Goal: Information Seeking & Learning: Learn about a topic

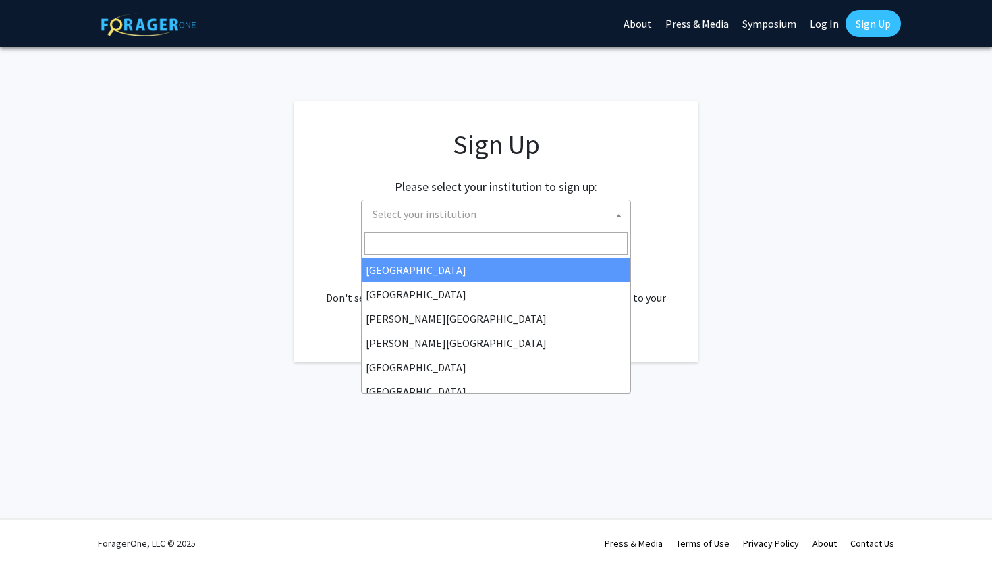
click at [575, 220] on span "Select your institution" at bounding box center [498, 215] width 263 height 28
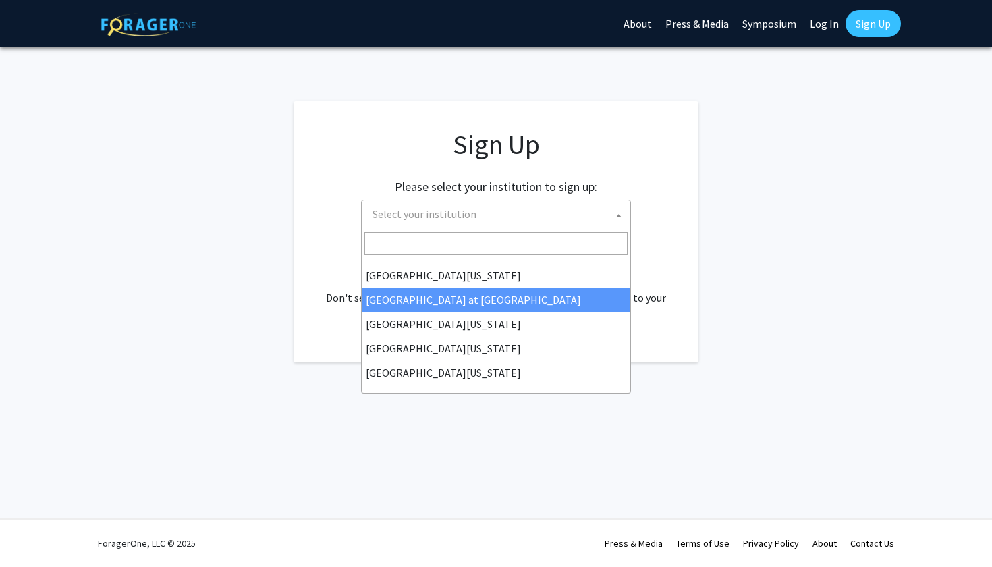
select select "18"
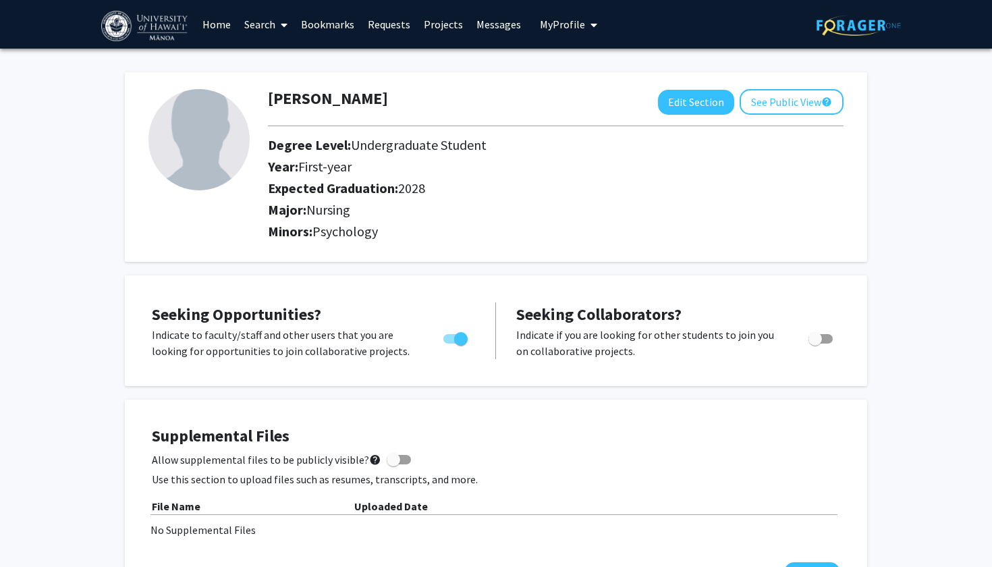
click at [442, 20] on link "Projects" at bounding box center [443, 24] width 53 height 47
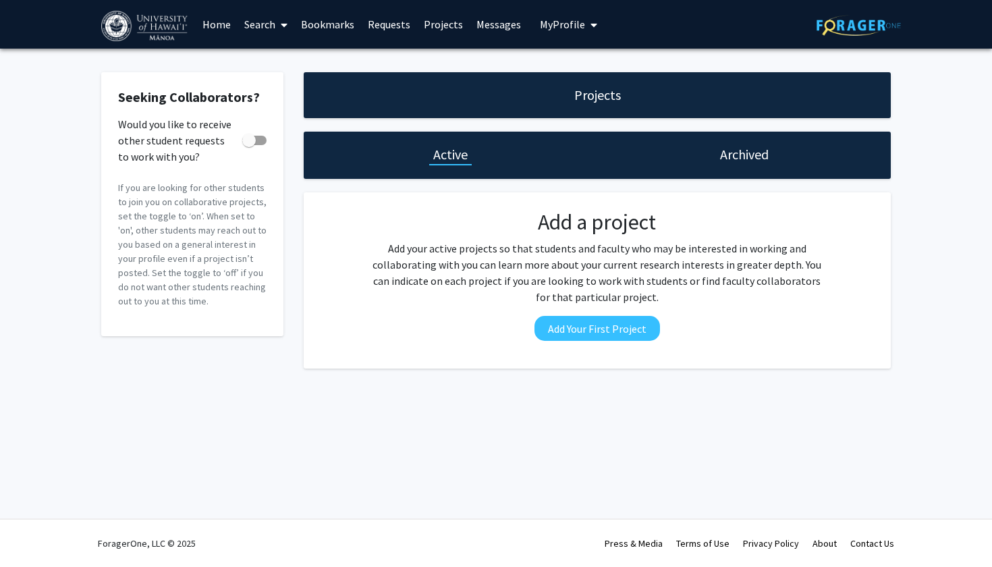
click at [325, 22] on link "Bookmarks" at bounding box center [327, 24] width 67 height 47
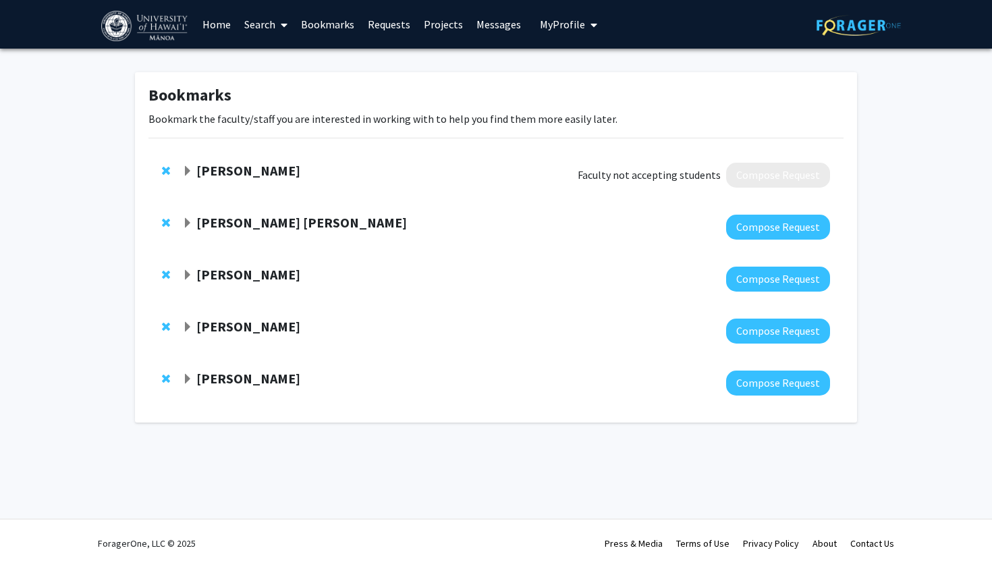
click at [383, 26] on link "Requests" at bounding box center [389, 24] width 56 height 47
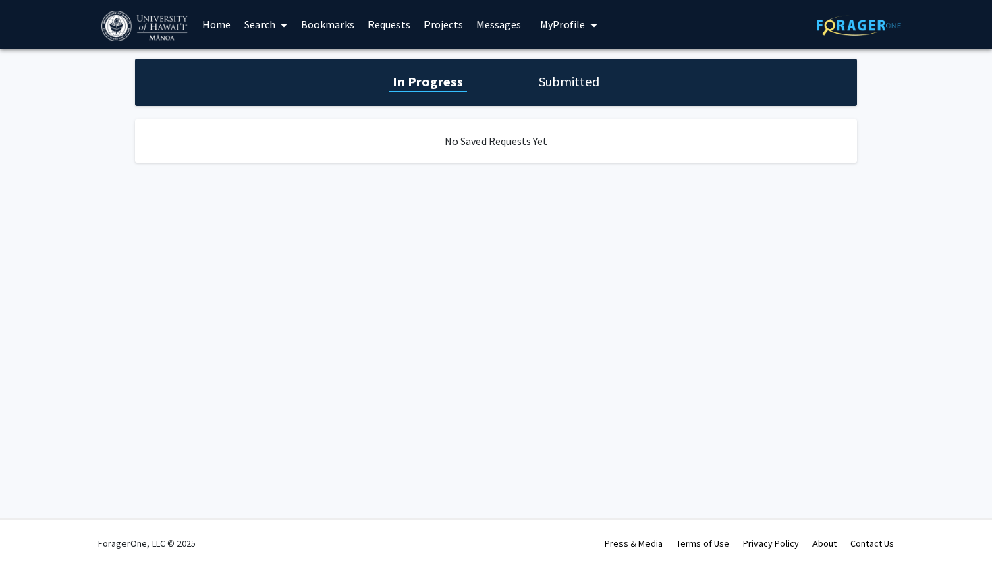
click at [339, 24] on link "Bookmarks" at bounding box center [327, 24] width 67 height 47
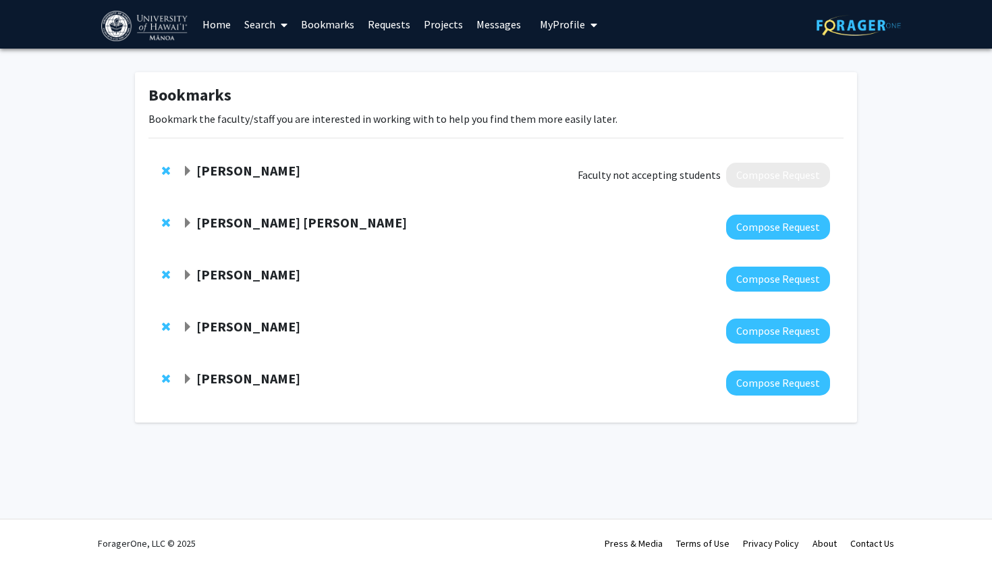
click at [262, 223] on strong "[PERSON_NAME] [PERSON_NAME]" at bounding box center [301, 222] width 211 height 17
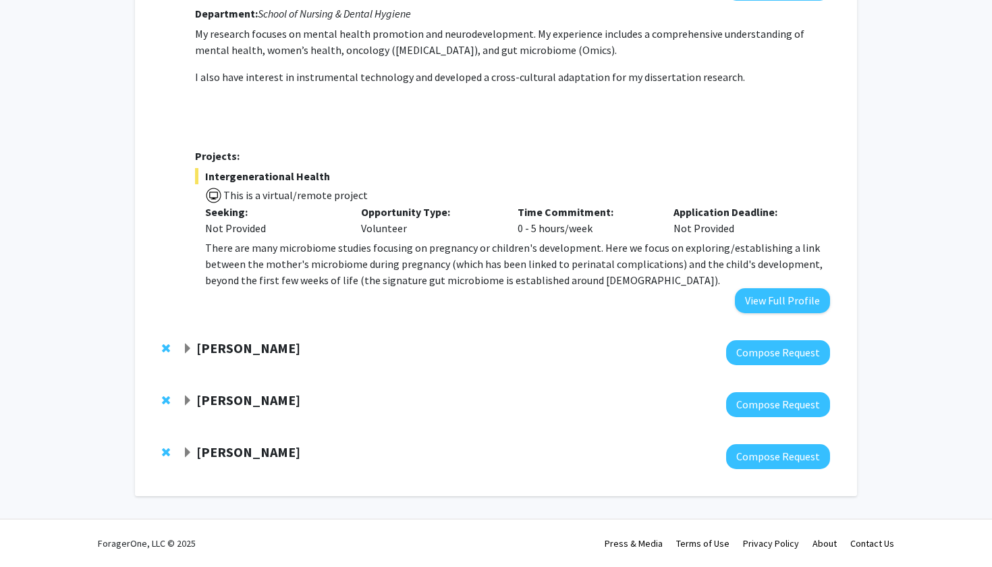
scroll to position [240, 0]
click at [240, 350] on strong "[PERSON_NAME]" at bounding box center [248, 348] width 104 height 17
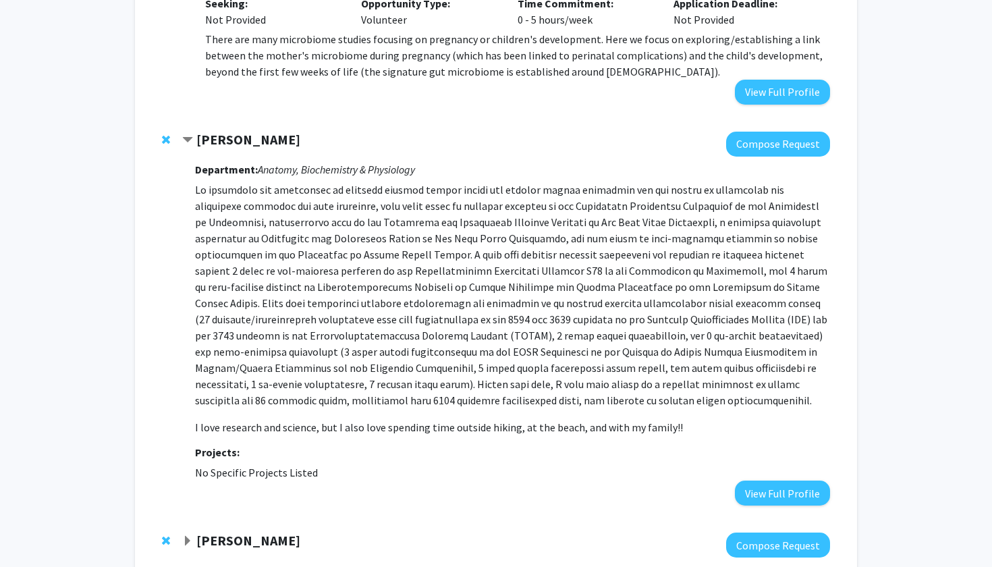
scroll to position [477, 0]
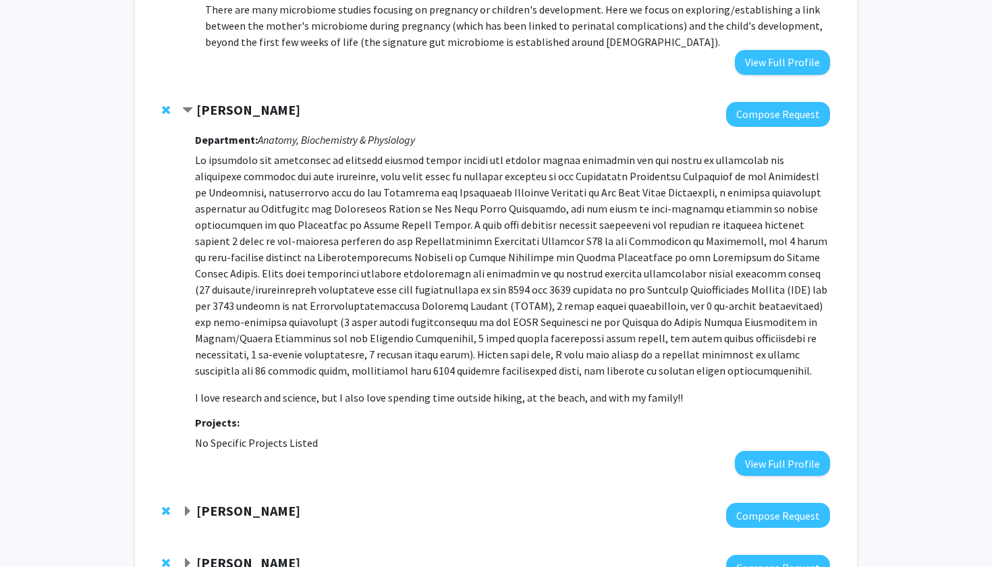
click at [229, 122] on div at bounding box center [506, 114] width 648 height 25
click at [224, 122] on div at bounding box center [506, 114] width 648 height 25
click at [213, 117] on strong "[PERSON_NAME]" at bounding box center [248, 109] width 104 height 17
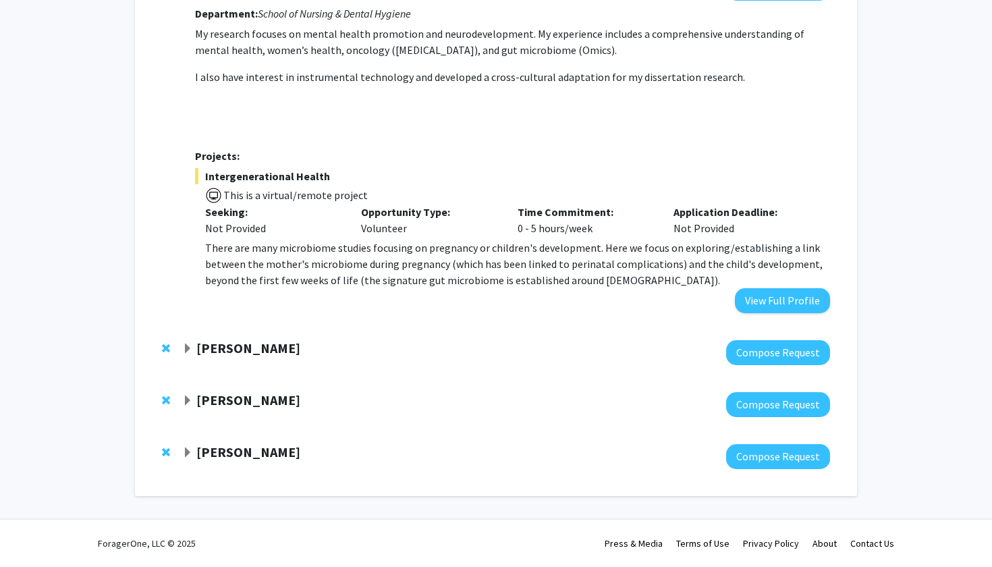
click at [236, 393] on strong "[PERSON_NAME]" at bounding box center [248, 400] width 104 height 17
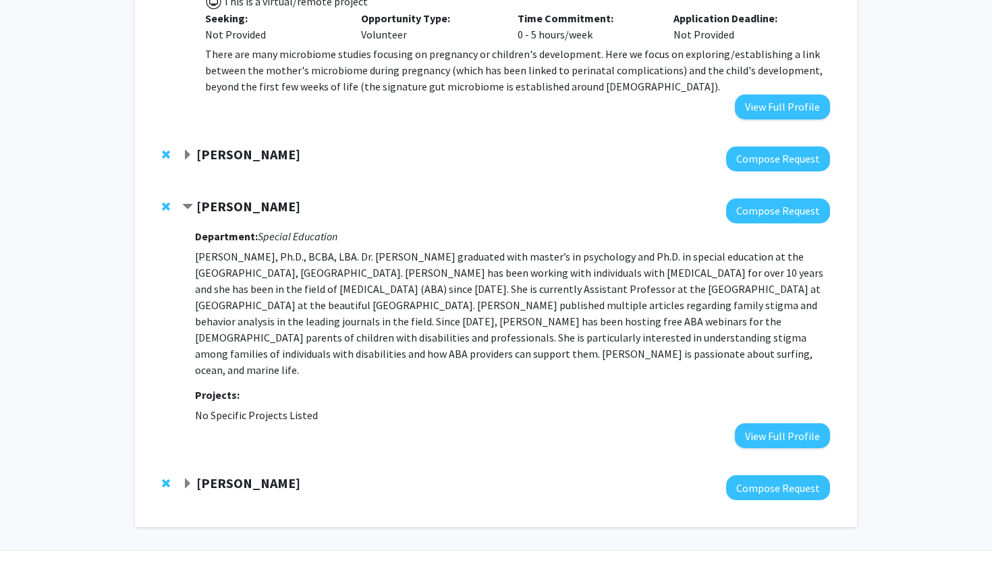
click at [221, 213] on strong "[PERSON_NAME]" at bounding box center [248, 206] width 104 height 17
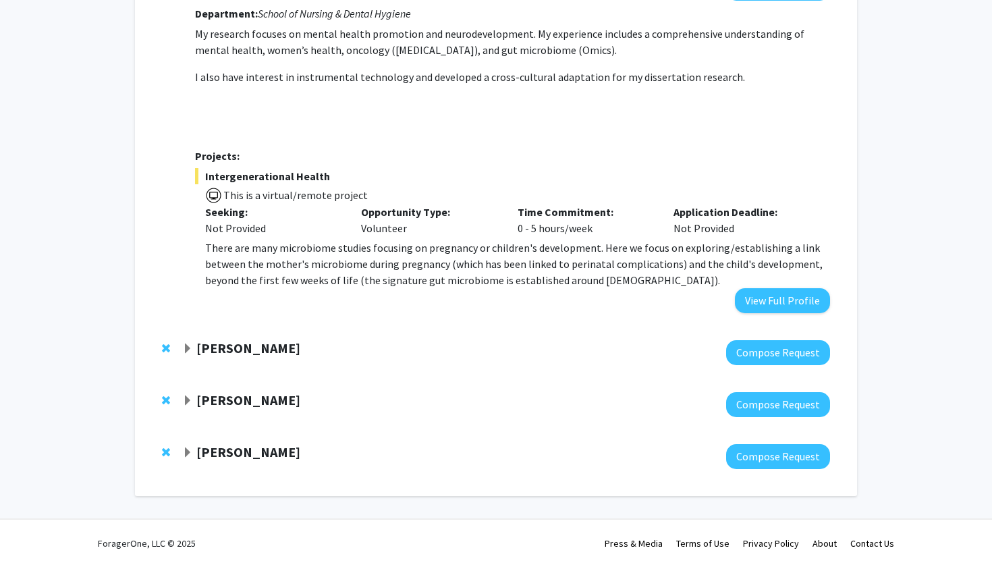
click at [223, 456] on strong "[PERSON_NAME]" at bounding box center [248, 452] width 104 height 17
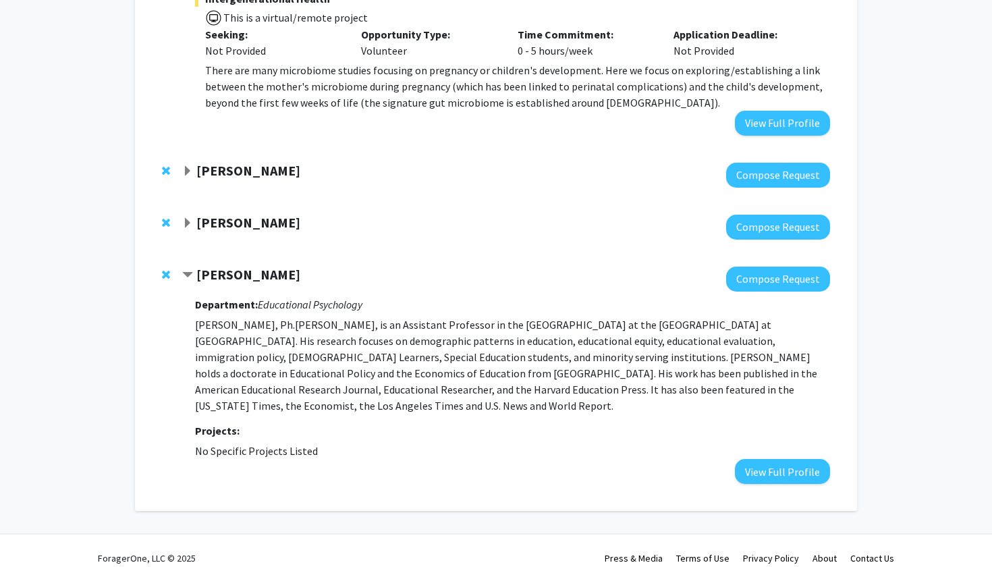
click at [226, 269] on strong "[PERSON_NAME]" at bounding box center [248, 274] width 104 height 17
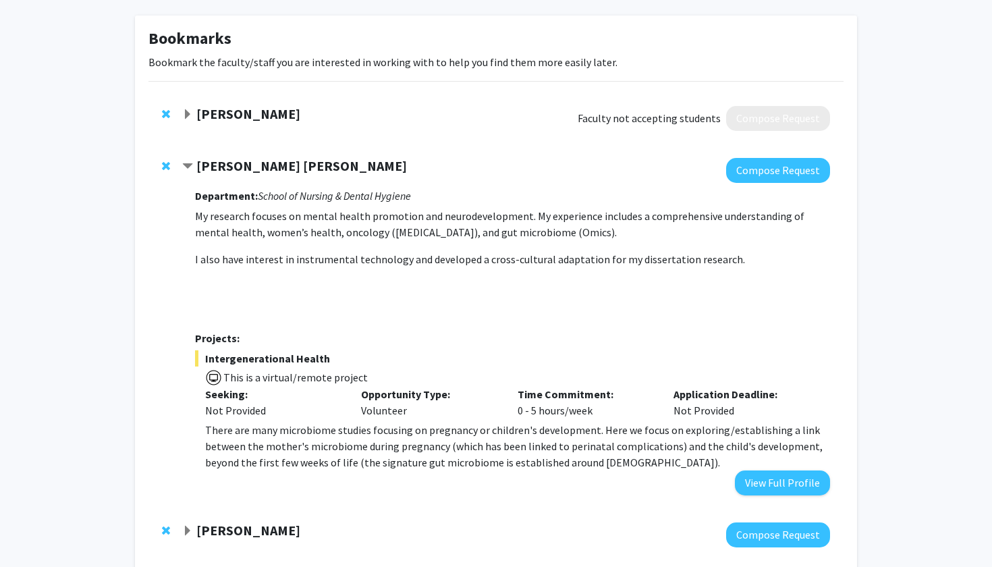
scroll to position [51, 0]
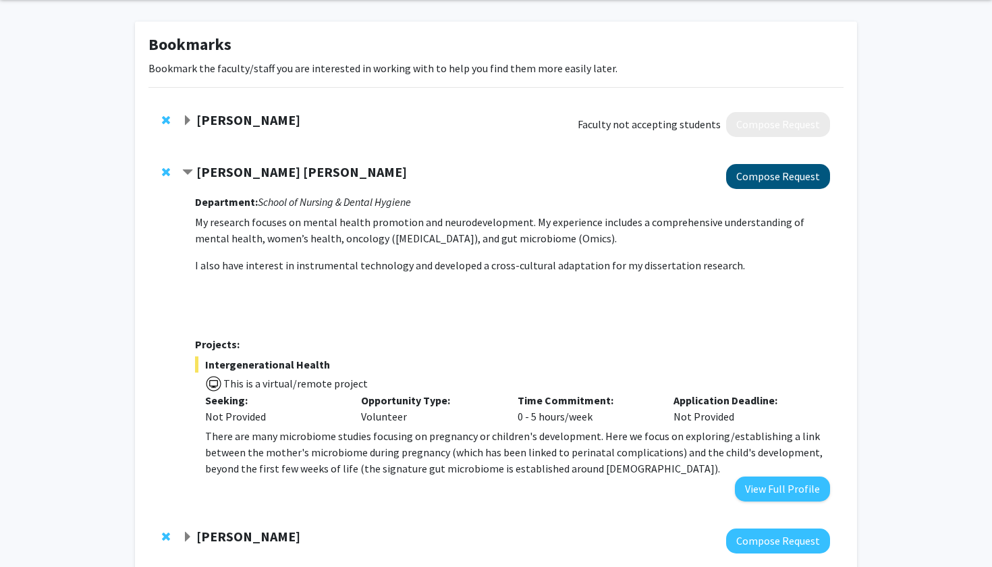
click at [791, 174] on button "Compose Request" at bounding box center [778, 176] width 104 height 25
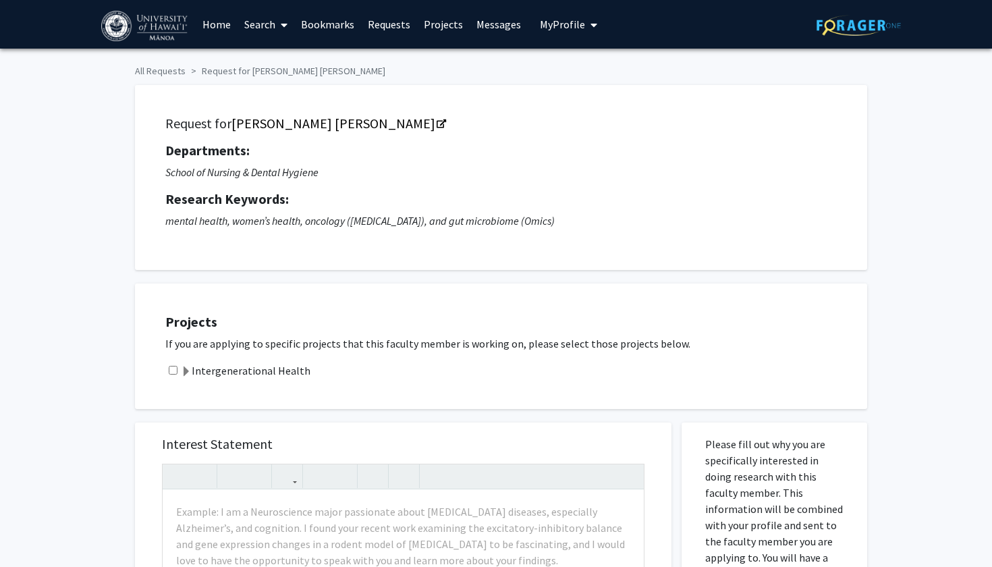
click at [225, 21] on link "Home" at bounding box center [217, 24] width 42 height 47
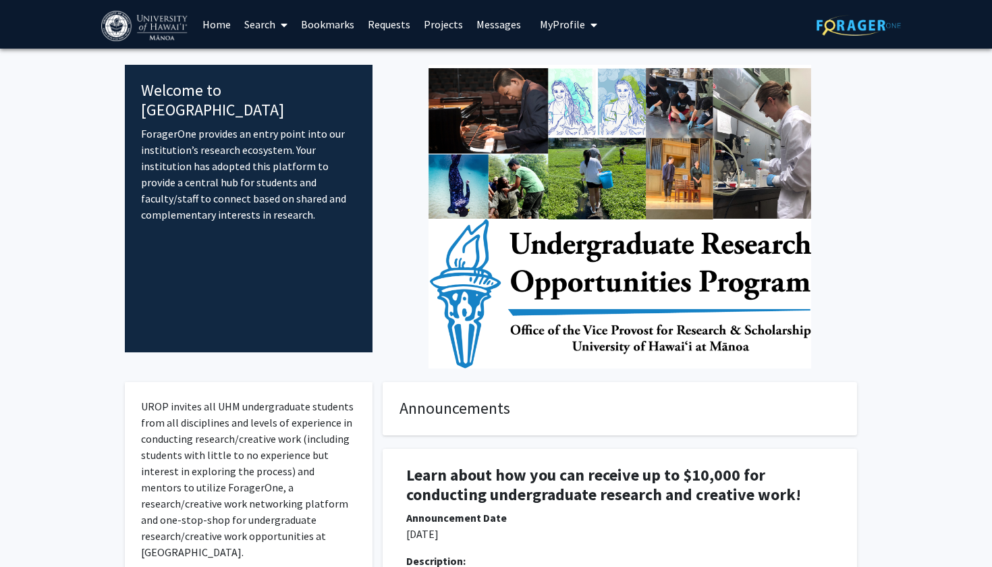
click at [496, 207] on div at bounding box center [620, 217] width 495 height 304
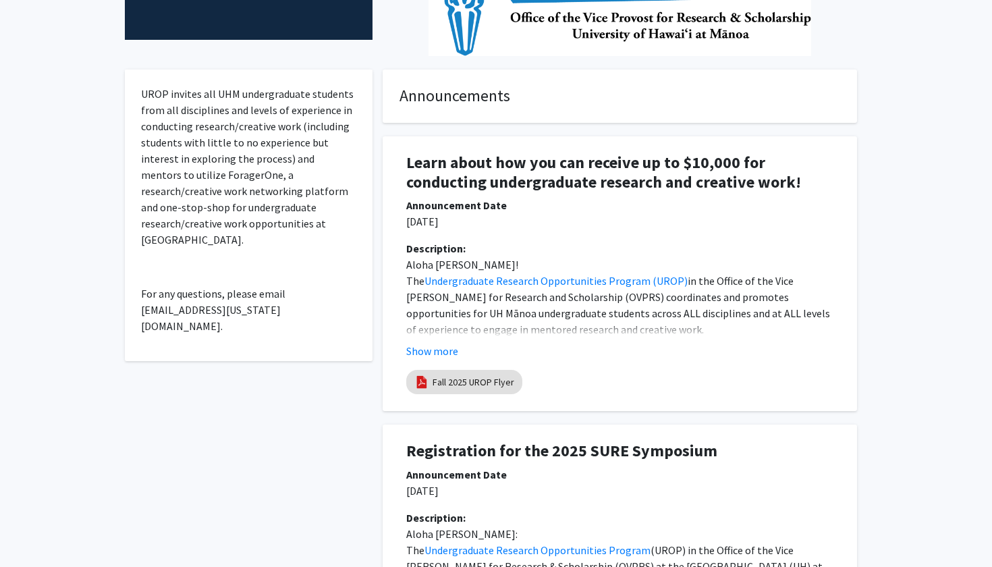
scroll to position [314, 0]
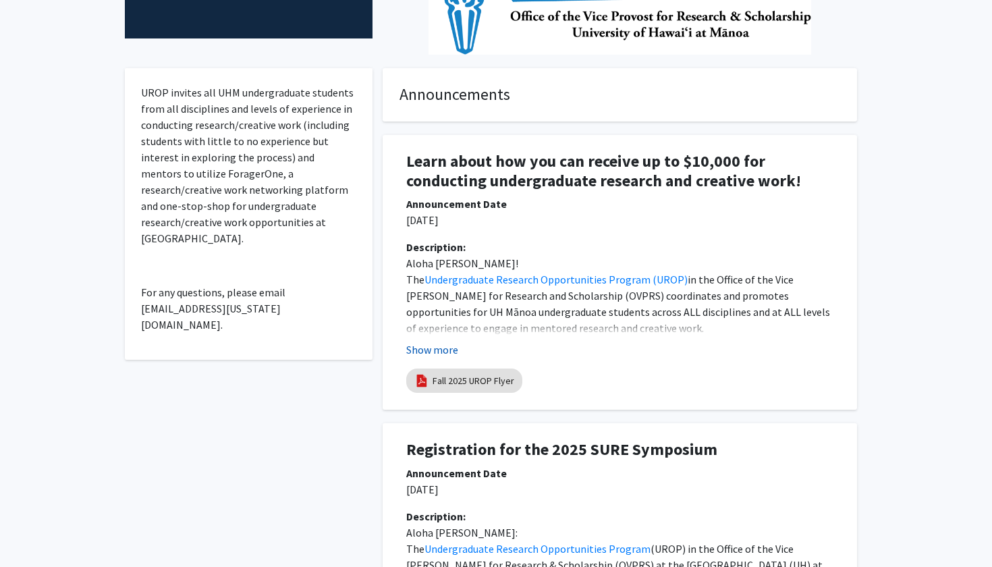
click at [456, 350] on button "Show more" at bounding box center [432, 350] width 52 height 16
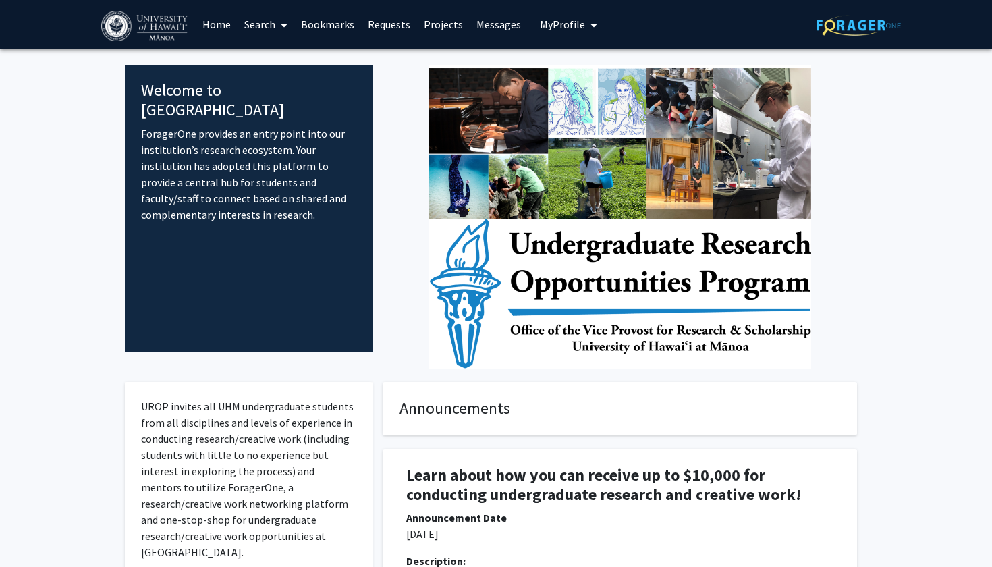
scroll to position [0, 0]
click at [454, 27] on link "Projects" at bounding box center [443, 24] width 53 height 47
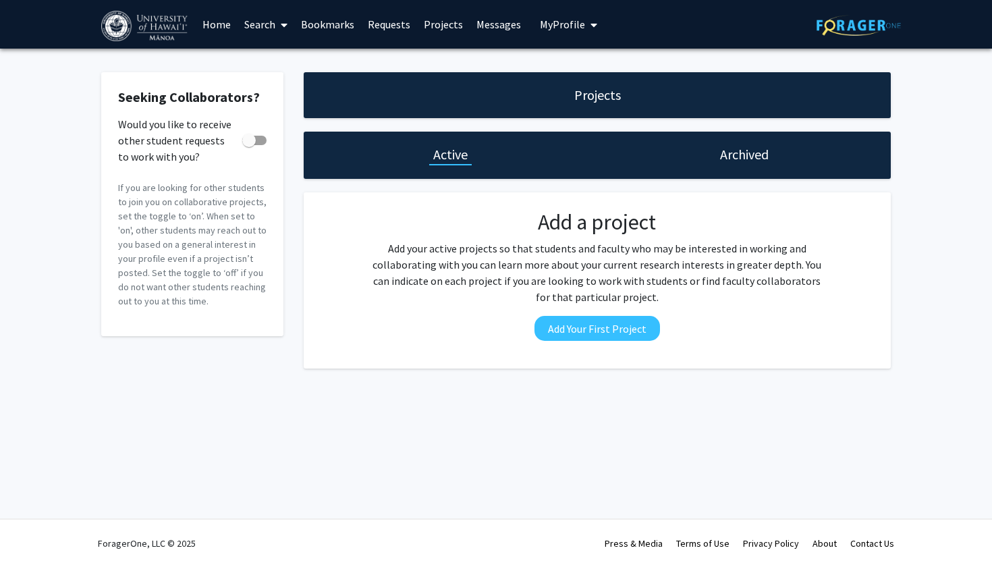
click at [389, 28] on link "Requests" at bounding box center [389, 24] width 56 height 47
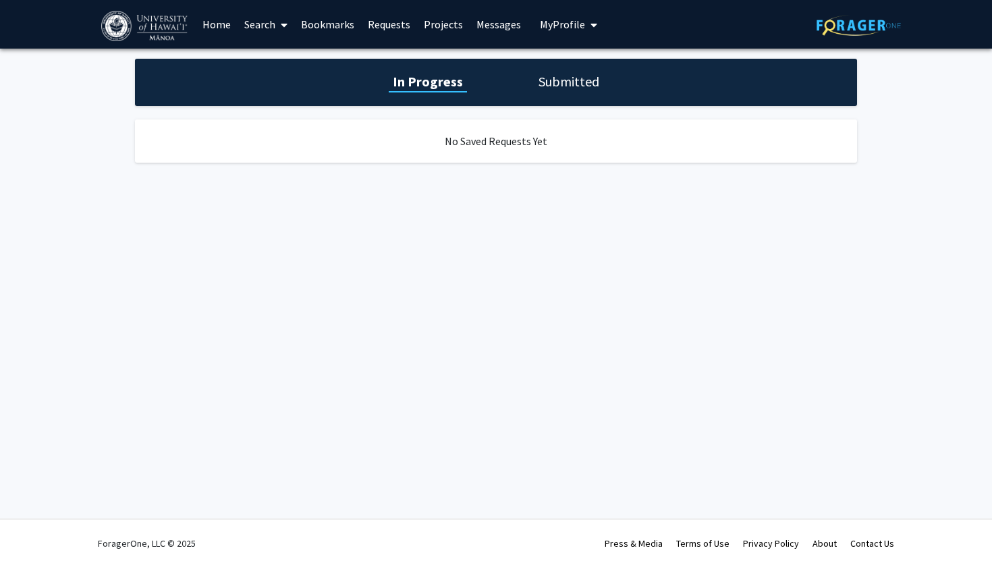
click at [331, 29] on link "Bookmarks" at bounding box center [327, 24] width 67 height 47
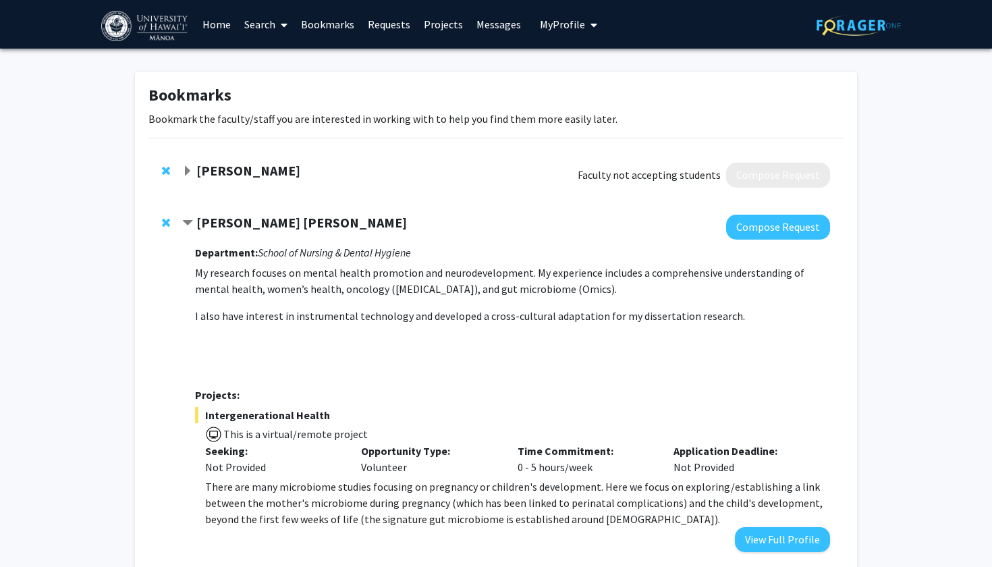
click at [275, 25] on span at bounding box center [281, 24] width 12 height 47
click at [271, 61] on span "Faculty/Staff" at bounding box center [287, 62] width 99 height 27
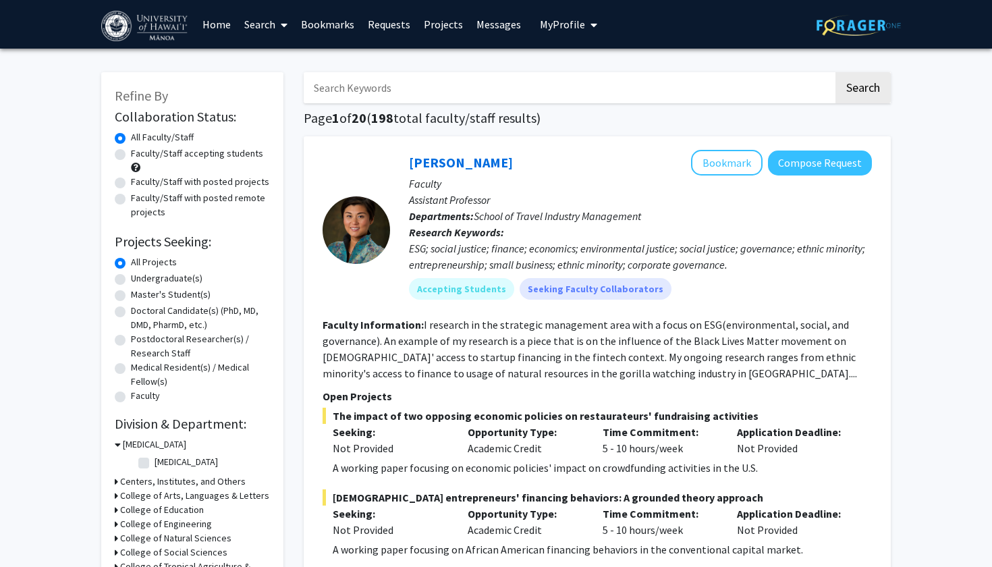
click at [131, 279] on label "Undergraduate(s)" at bounding box center [167, 278] width 72 height 14
click at [131, 279] on input "Undergraduate(s)" at bounding box center [135, 275] width 9 height 9
radio input "true"
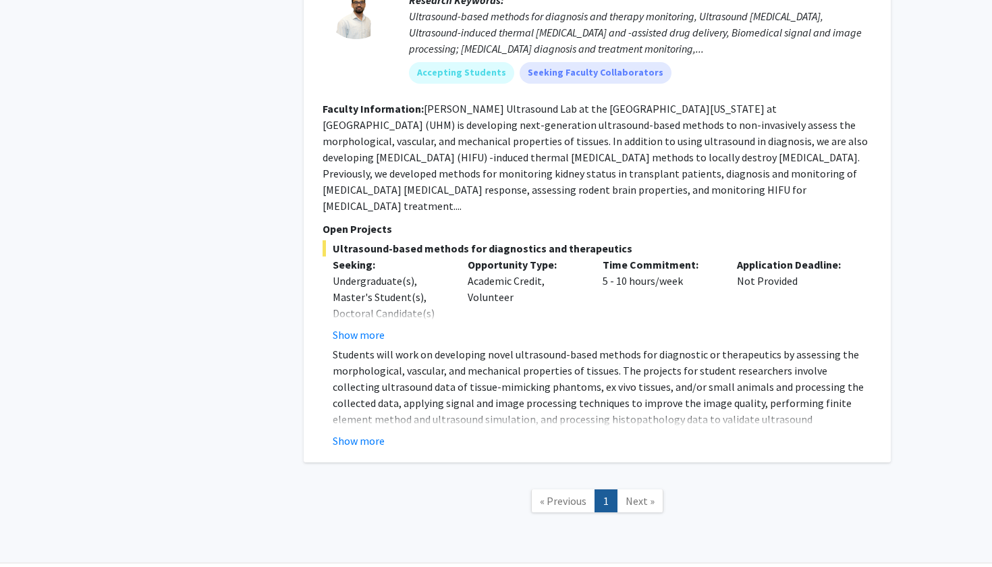
scroll to position [5775, 0]
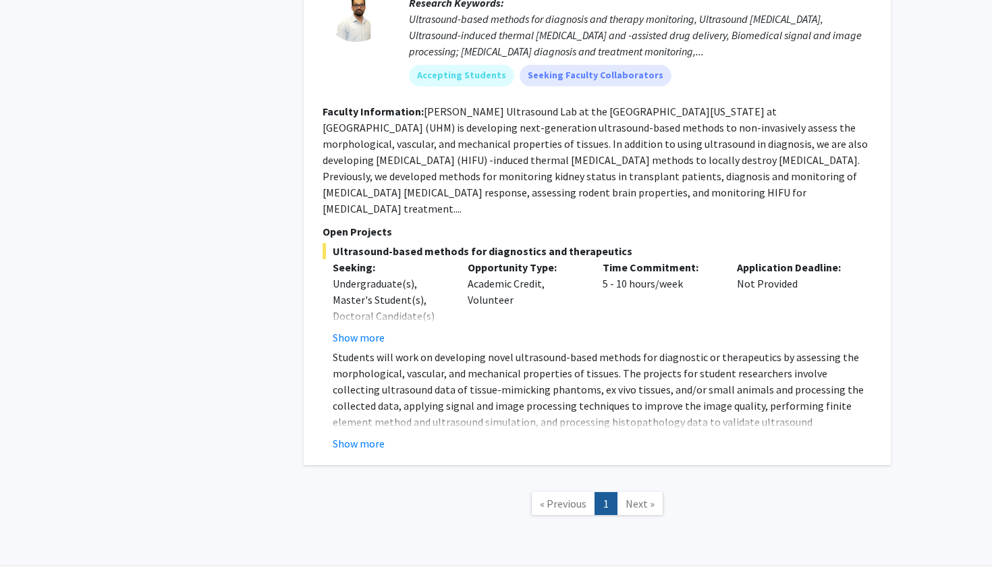
click at [643, 497] on span "Next »" at bounding box center [640, 504] width 29 height 14
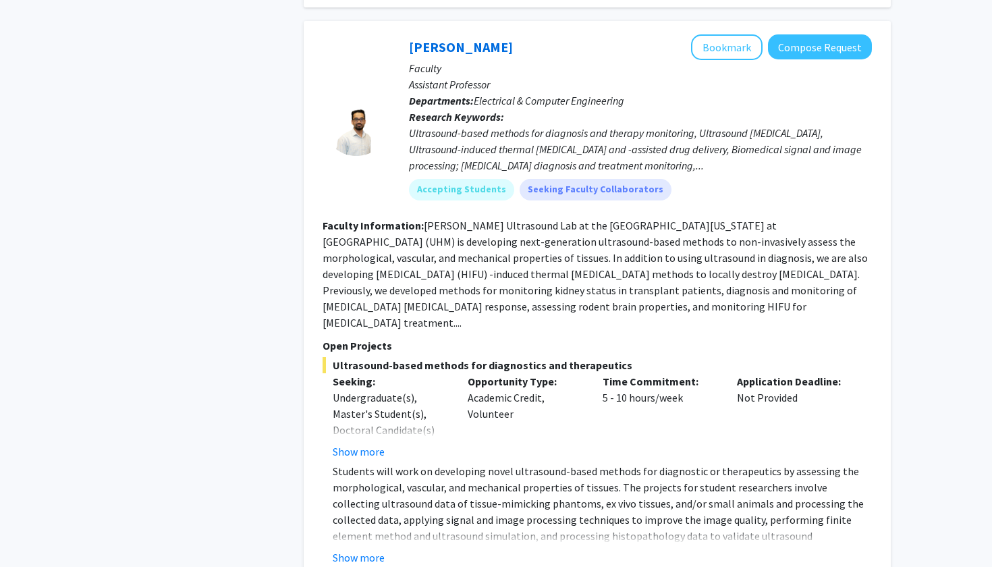
scroll to position [5660, 0]
click at [746, 35] on button "Bookmark" at bounding box center [727, 48] width 72 height 26
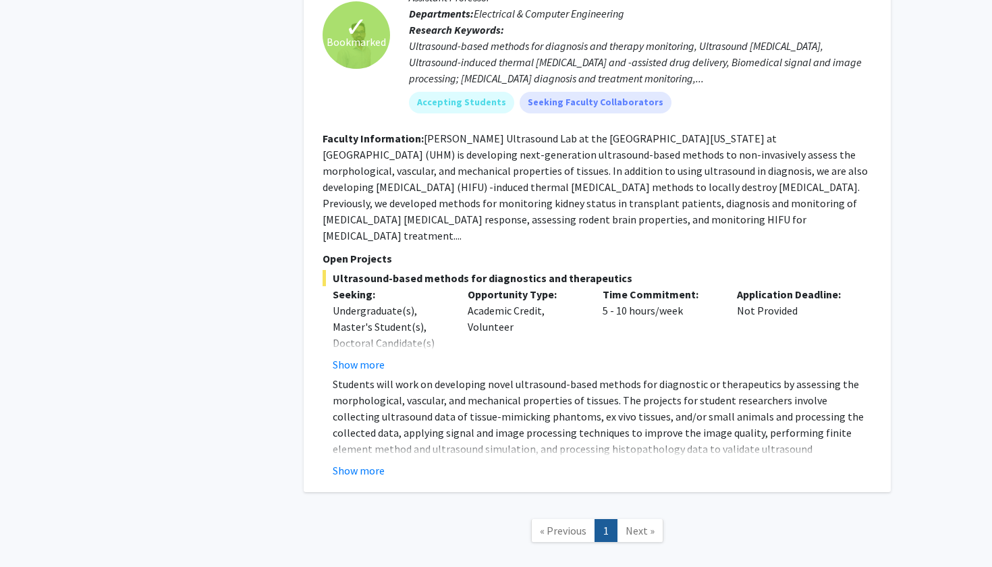
scroll to position [5750, 0]
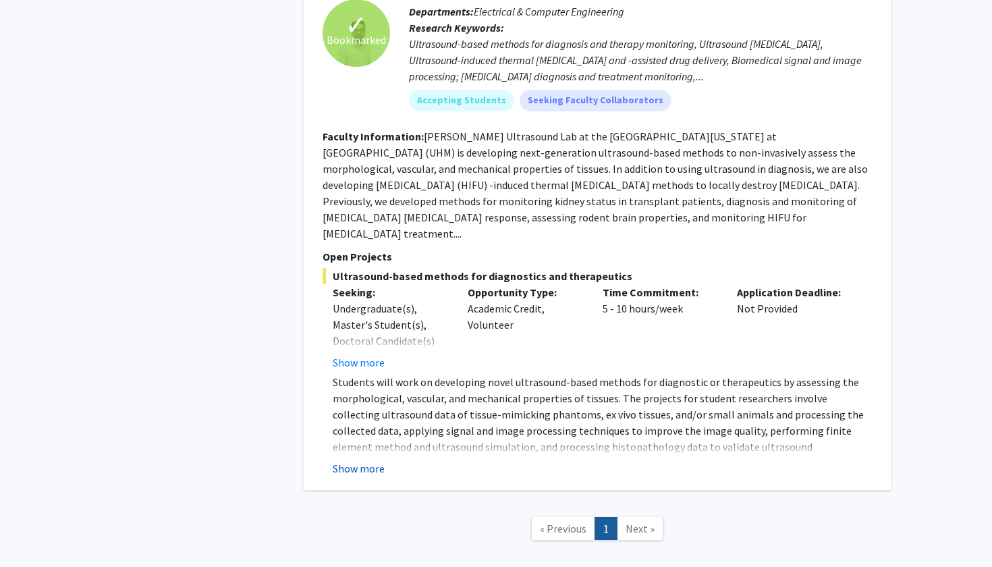
click at [374, 460] on button "Show more" at bounding box center [359, 468] width 52 height 16
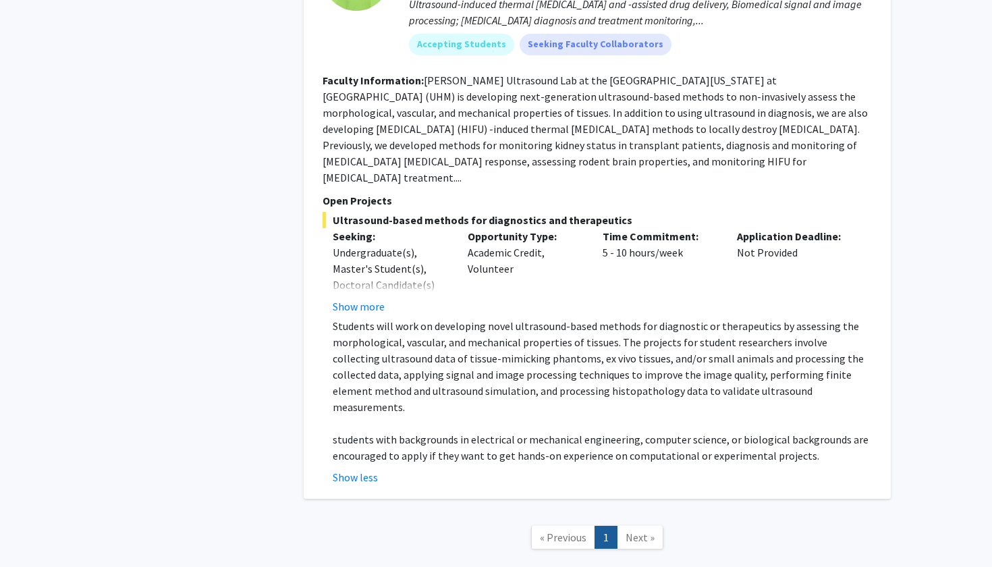
scroll to position [5820, 0]
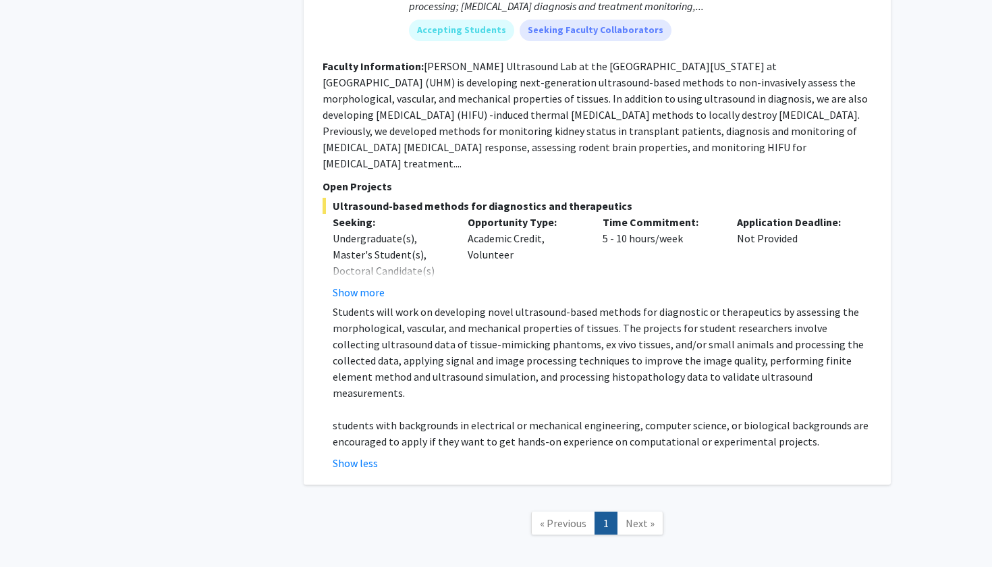
click at [648, 516] on span "Next »" at bounding box center [640, 523] width 29 height 14
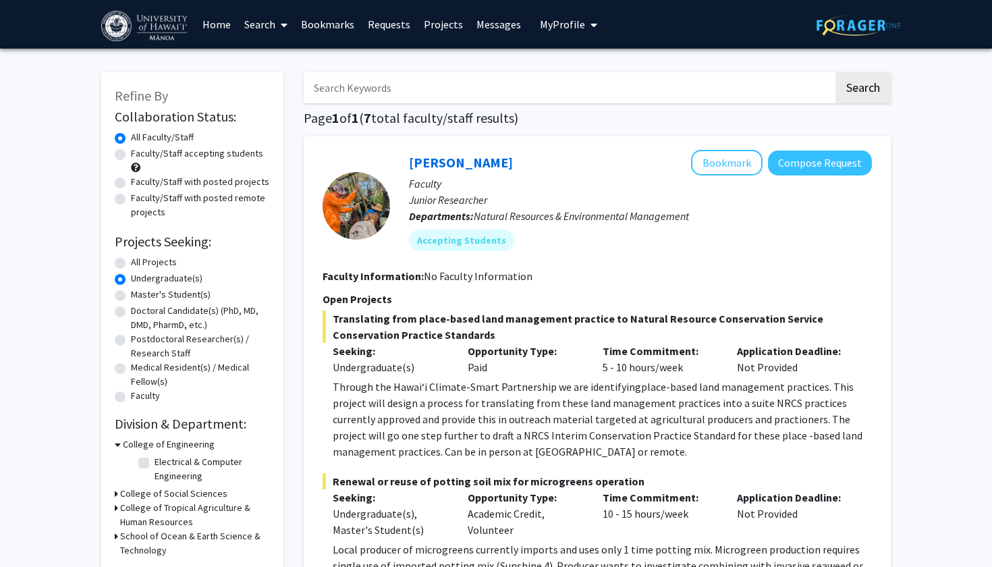
scroll to position [0, 0]
click at [522, 80] on input "Search Keywords" at bounding box center [569, 87] width 530 height 31
type input ","
type input "medicine"
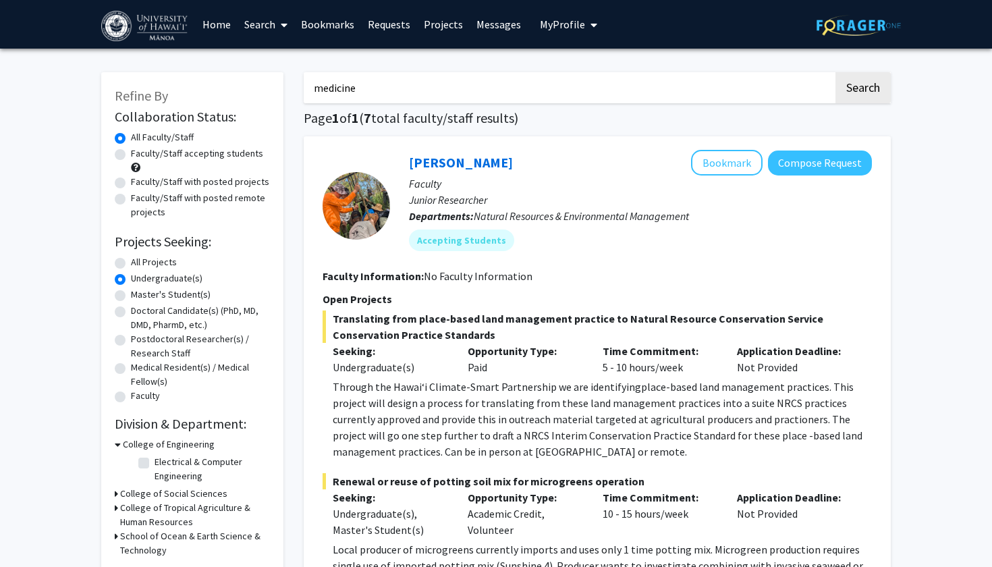
click at [863, 90] on button "Search" at bounding box center [863, 87] width 55 height 31
radio input "true"
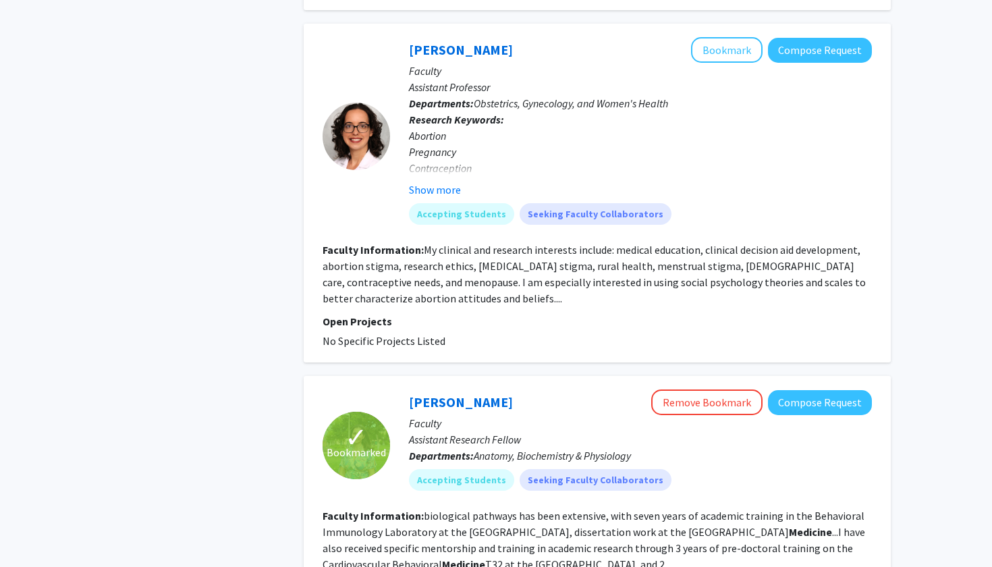
scroll to position [1147, 0]
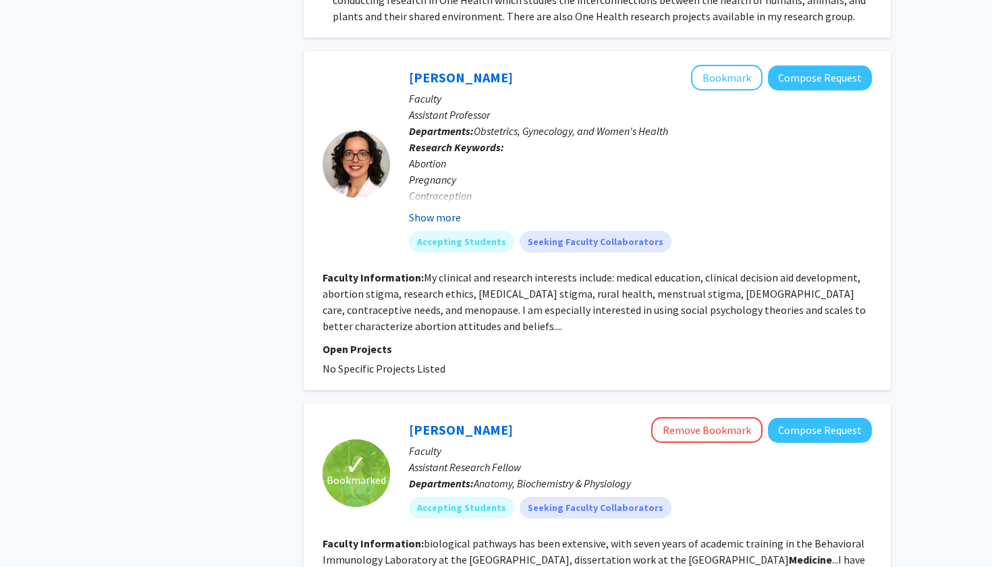
click at [440, 209] on button "Show more" at bounding box center [435, 217] width 52 height 16
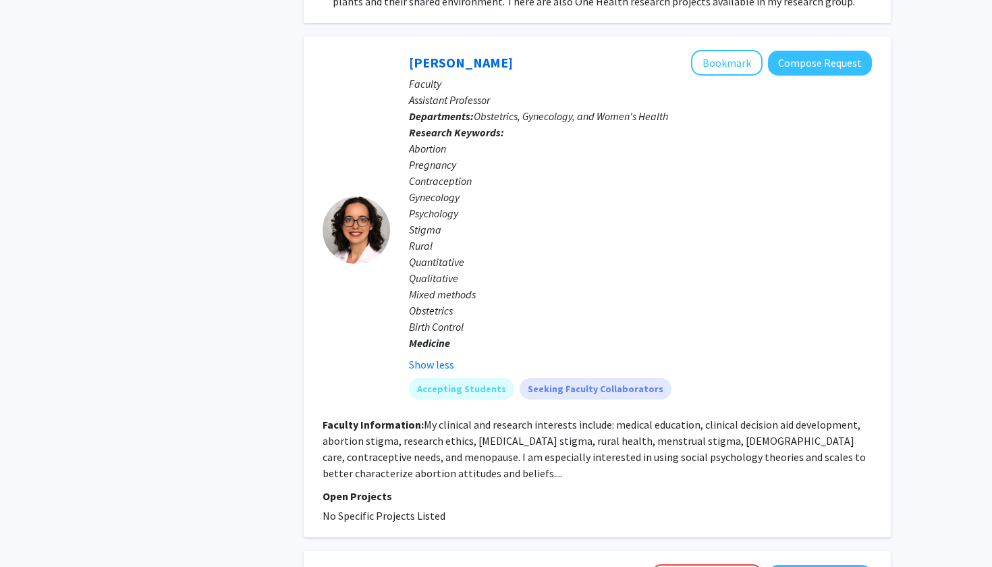
scroll to position [1167, 0]
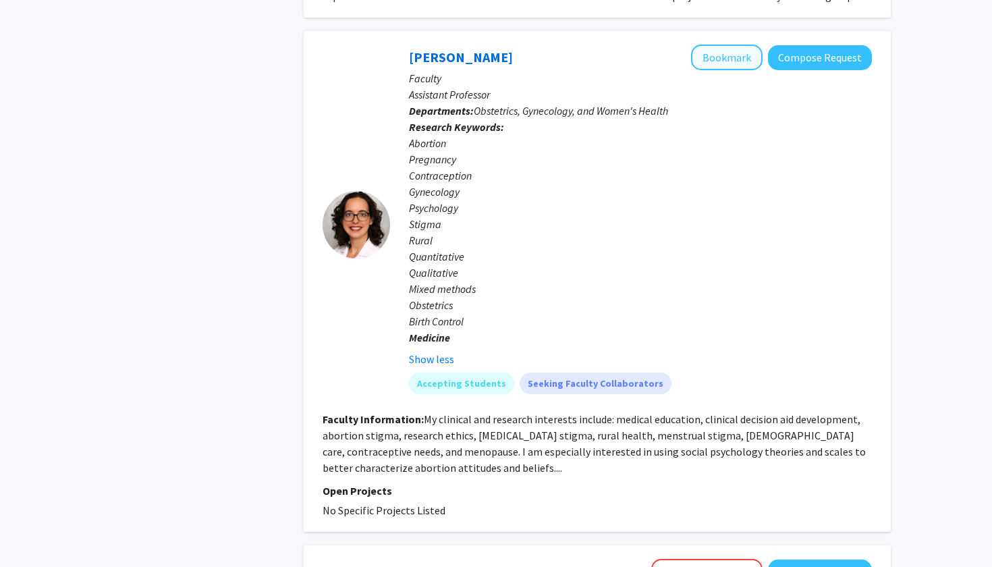
click at [741, 45] on button "Bookmark" at bounding box center [727, 58] width 72 height 26
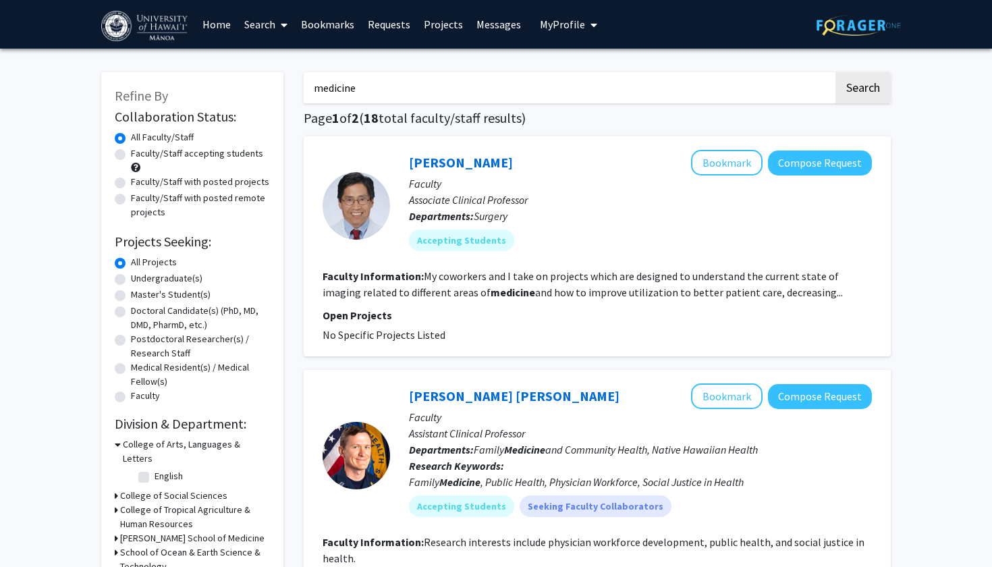
scroll to position [0, 0]
drag, startPoint x: 554, startPoint y: 88, endPoint x: 292, endPoint y: 76, distance: 262.2
click at [875, 95] on button "Search" at bounding box center [863, 87] width 55 height 31
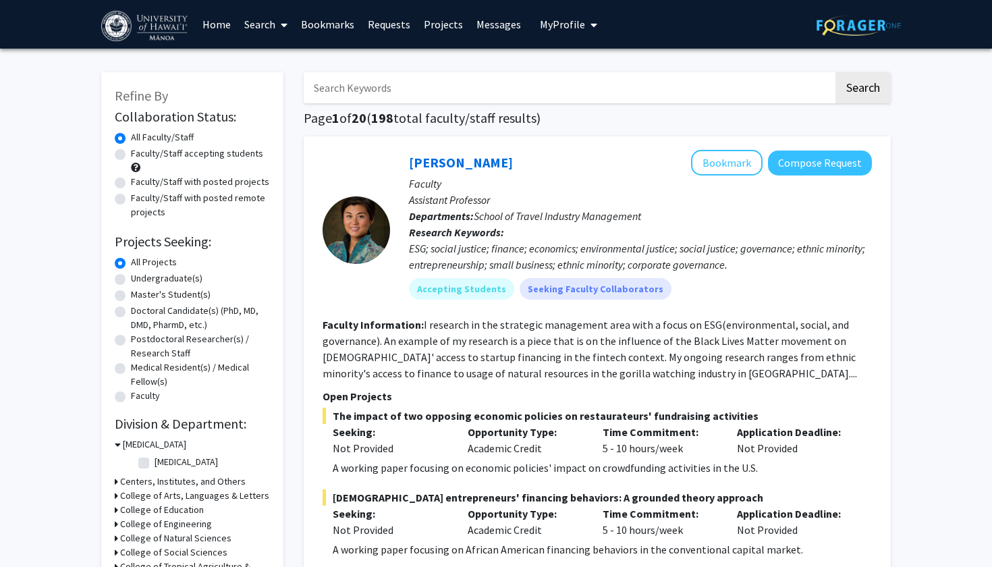
click at [163, 283] on label "Undergraduate(s)" at bounding box center [167, 278] width 72 height 14
click at [140, 280] on input "Undergraduate(s)" at bounding box center [135, 275] width 9 height 9
radio input "true"
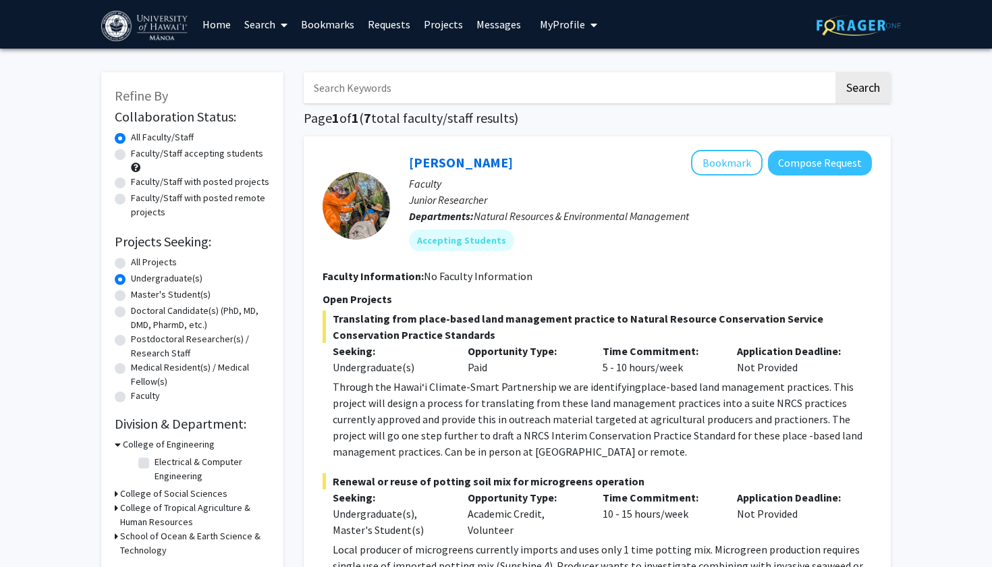
click at [176, 279] on label "Undergraduate(s)" at bounding box center [167, 278] width 72 height 14
click at [140, 279] on input "Undergraduate(s)" at bounding box center [135, 275] width 9 height 9
click at [190, 162] on div "Faculty/Staff accepting students" at bounding box center [192, 161] width 155 height 28
click at [184, 152] on label "Faculty/Staff accepting students" at bounding box center [197, 154] width 132 height 14
click at [140, 152] on input "Faculty/Staff accepting students" at bounding box center [135, 151] width 9 height 9
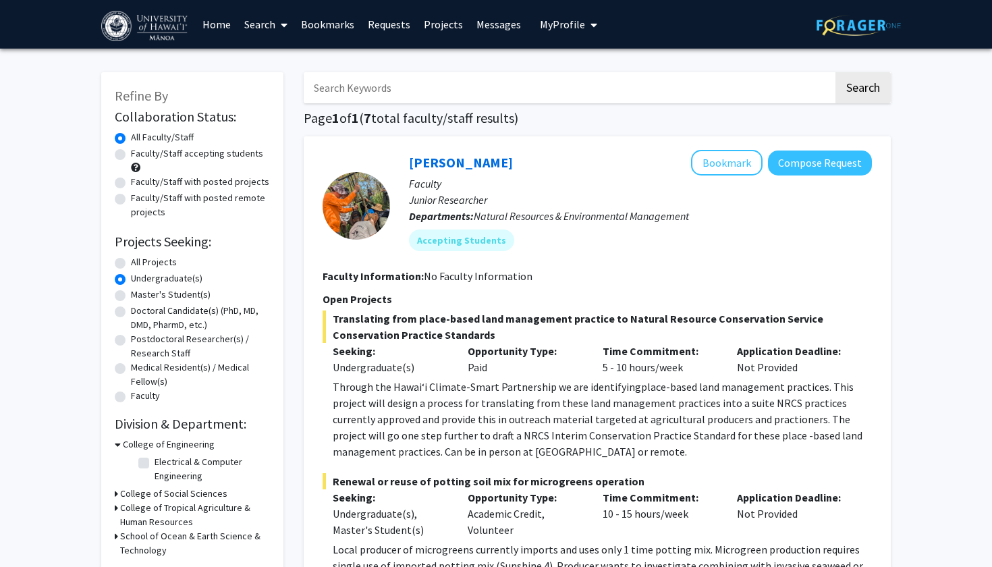
radio input "true"
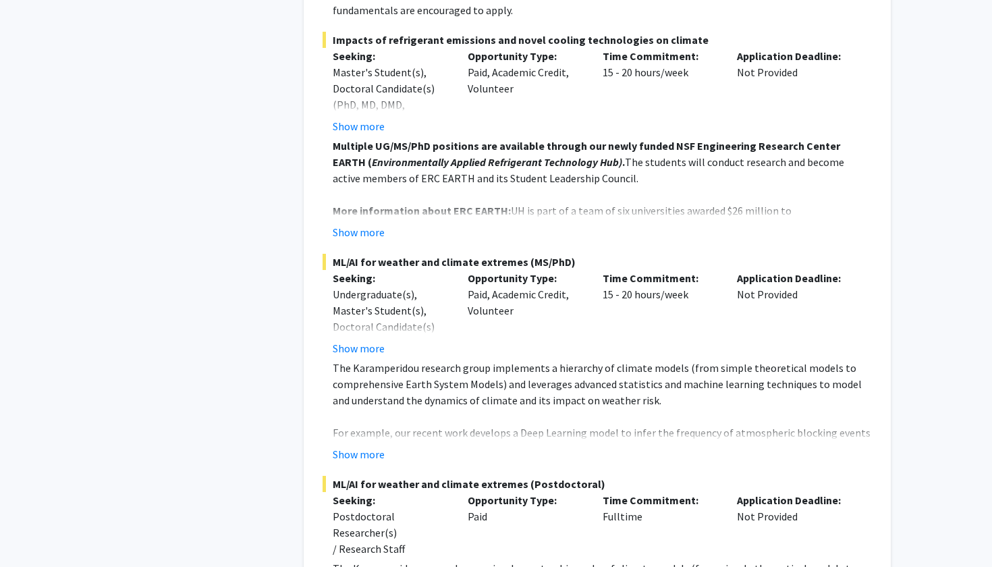
scroll to position [4522, 0]
